Goal: Task Accomplishment & Management: Use online tool/utility

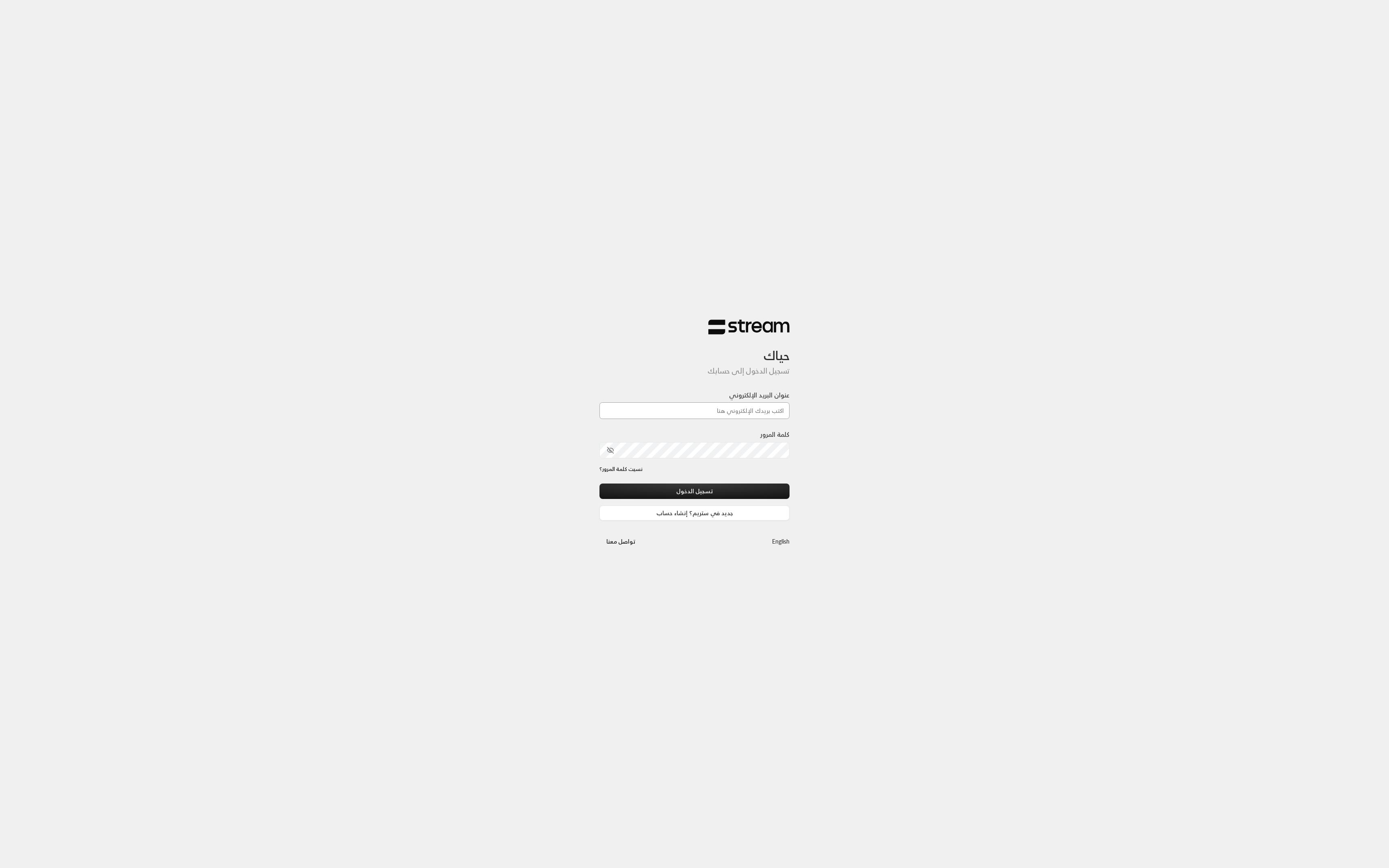
type input "[EMAIL_ADDRESS][DOMAIN_NAME]"
click at [673, 497] on button "تسجيل الدخول" at bounding box center [694, 491] width 190 height 15
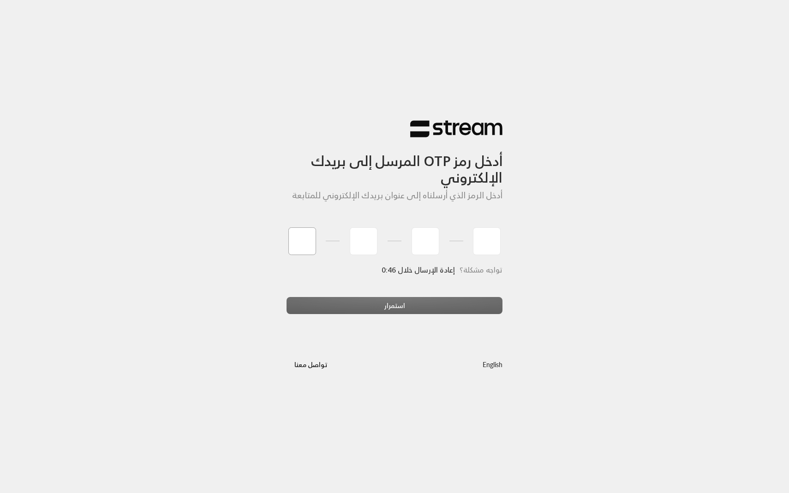
type input "1"
type input "8"
type input "6"
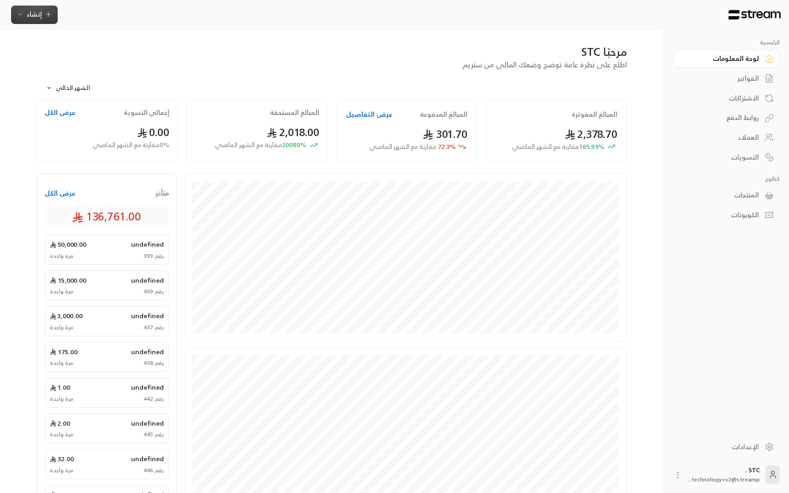
click at [41, 11] on span "إنشاء" at bounding box center [35, 14] width 36 height 12
click at [74, 48] on div "إنشاء فاتورة مرة واحدة بسهولة للمعاملات السريعة." at bounding box center [80, 57] width 116 height 18
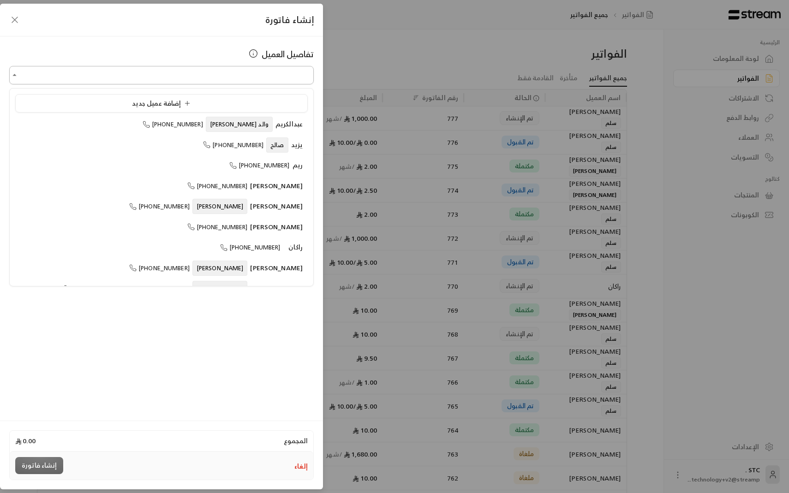
click at [247, 78] on input "اختر العميل" at bounding box center [161, 75] width 305 height 16
click at [285, 201] on span "[PERSON_NAME]" at bounding box center [276, 206] width 53 height 12
type input "**********"
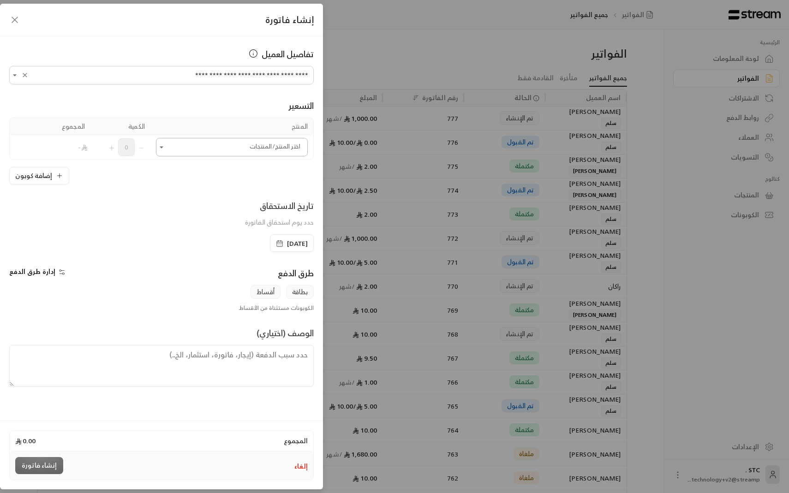
click at [277, 148] on input "اختر العميل" at bounding box center [232, 147] width 152 height 16
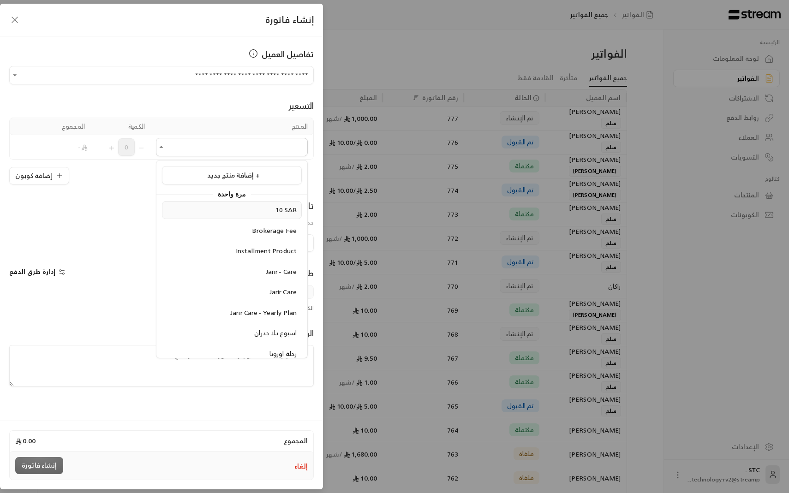
drag, startPoint x: 267, startPoint y: 225, endPoint x: 271, endPoint y: 210, distance: 15.8
click at [271, 210] on div "10 SAR Brokerage Fee Installment Product Jarir - Care Jarir Care Jarir Care - Y…" at bounding box center [231, 364] width 151 height 326
click at [271, 210] on div "10 SAR" at bounding box center [232, 210] width 130 height 10
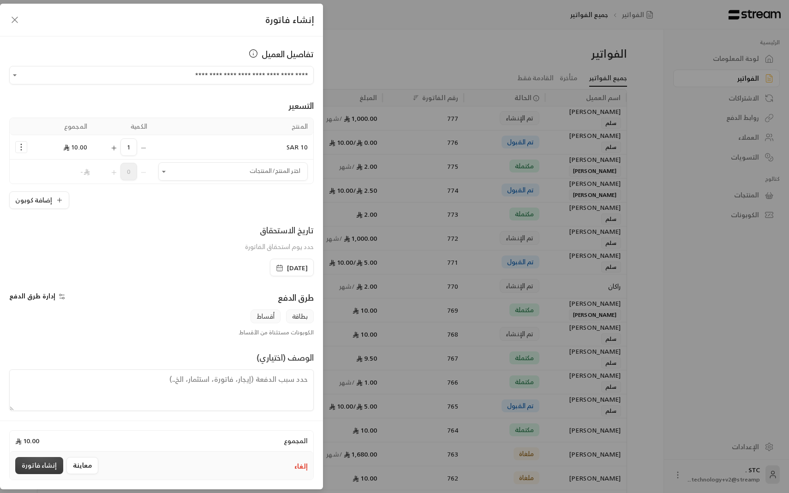
click at [45, 469] on button "إنشاء فاتورة" at bounding box center [39, 465] width 48 height 17
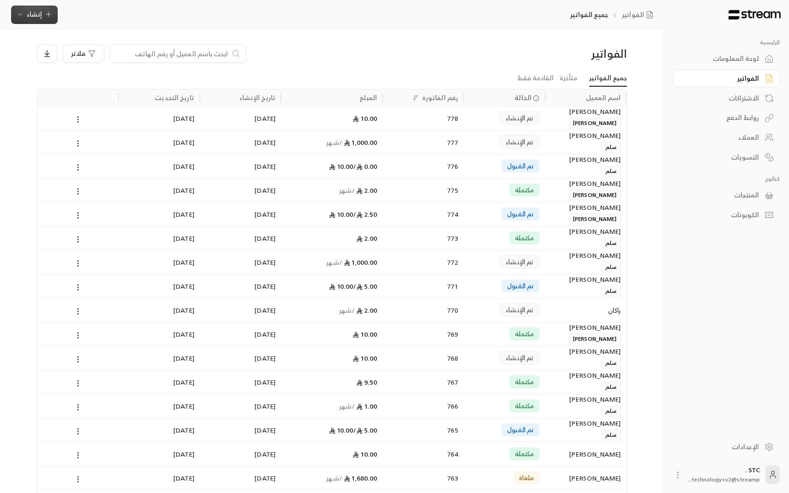
scroll to position [282, 0]
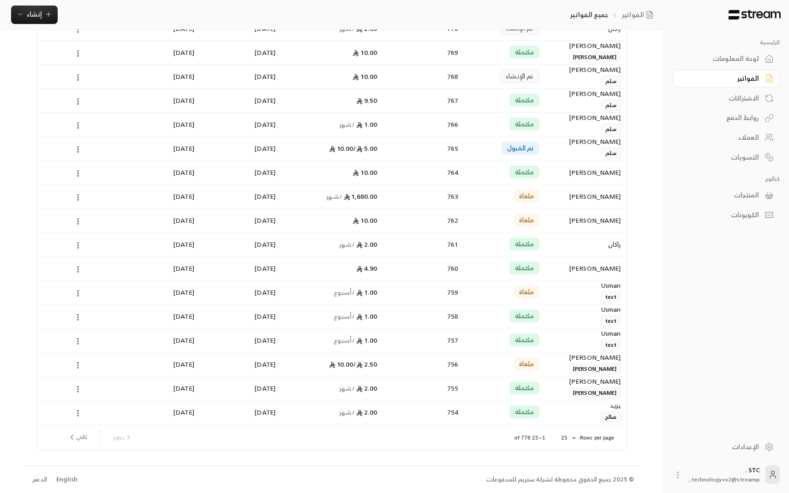
click at [68, 477] on div "English" at bounding box center [66, 479] width 21 height 9
